Goal: Check status: Verify the current state of an ongoing process or item

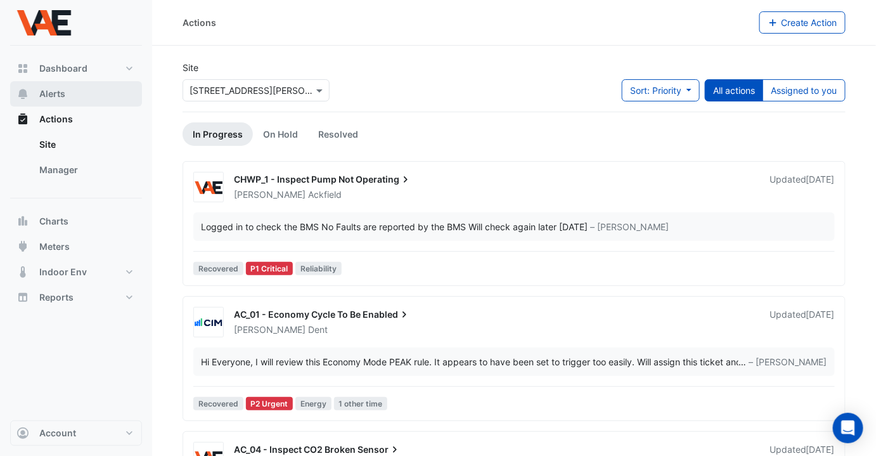
click at [58, 90] on span "Alerts" at bounding box center [52, 94] width 26 height 13
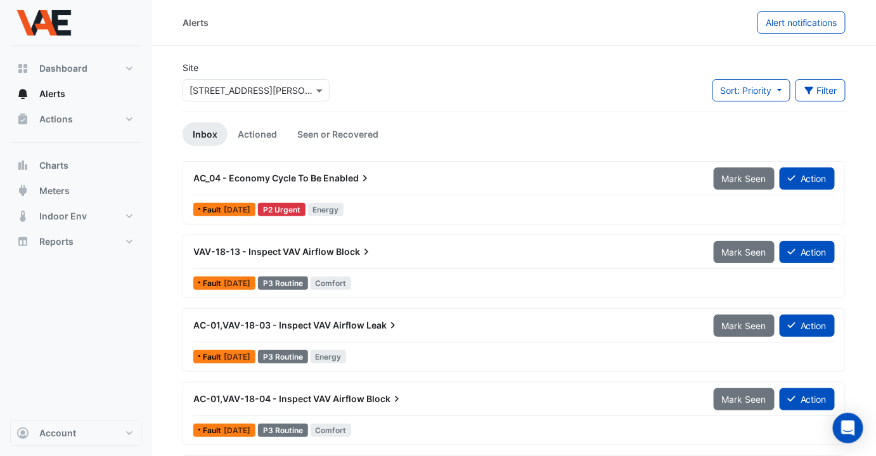
click at [310, 174] on span "AC_04 - Economy Cycle To Be" at bounding box center [257, 178] width 128 height 11
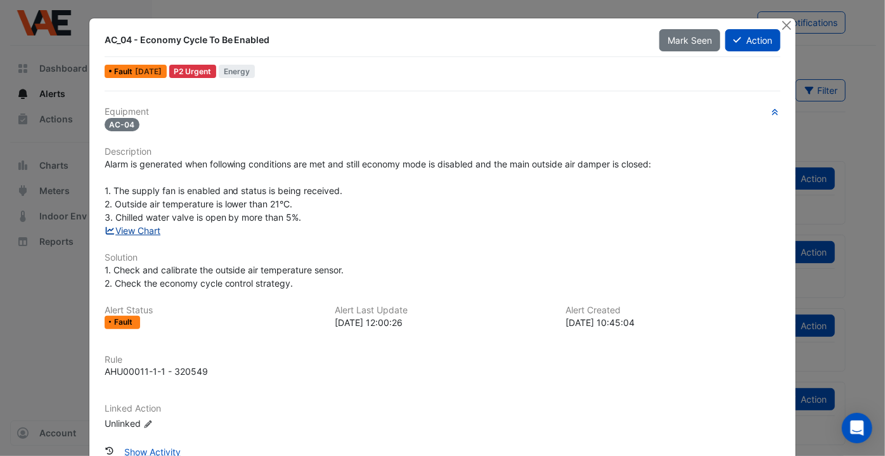
click at [135, 235] on link "View Chart" at bounding box center [133, 230] width 56 height 11
